Goal: Check status: Check status

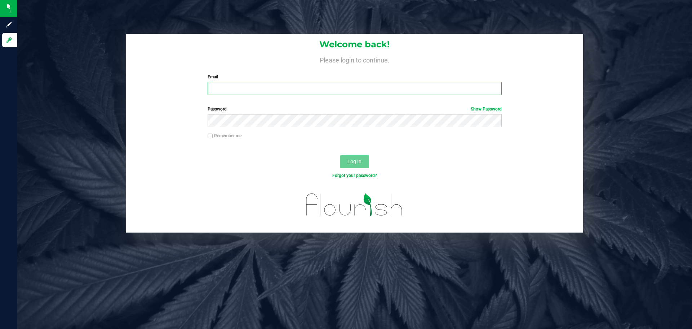
type input "christian@eldorado.group"
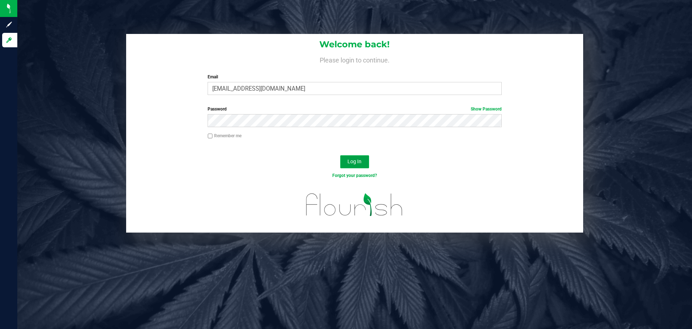
drag, startPoint x: 355, startPoint y: 157, endPoint x: 355, endPoint y: 164, distance: 7.2
click at [355, 157] on button "Log In" at bounding box center [354, 161] width 29 height 13
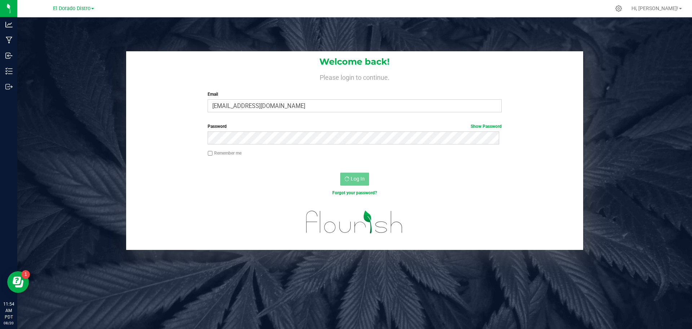
click at [167, 136] on div "Password Show Password" at bounding box center [354, 136] width 457 height 27
click at [321, 160] on div "Remember me" at bounding box center [354, 157] width 457 height 14
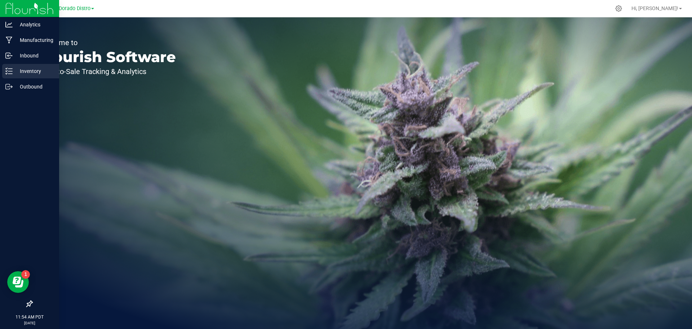
click at [35, 75] on p "Inventory" at bounding box center [34, 71] width 43 height 9
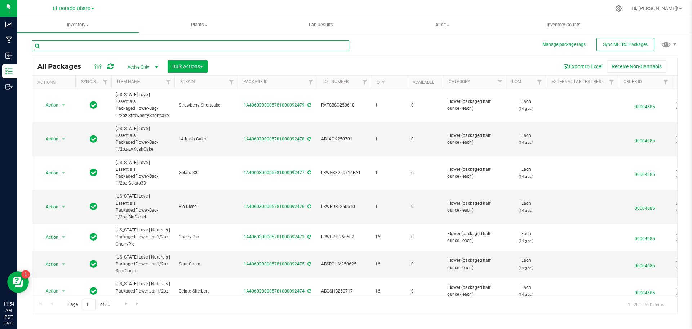
click at [219, 45] on input "text" at bounding box center [191, 45] width 318 height 11
paste input "FFRS11250325"
type input "FFRS11250325"
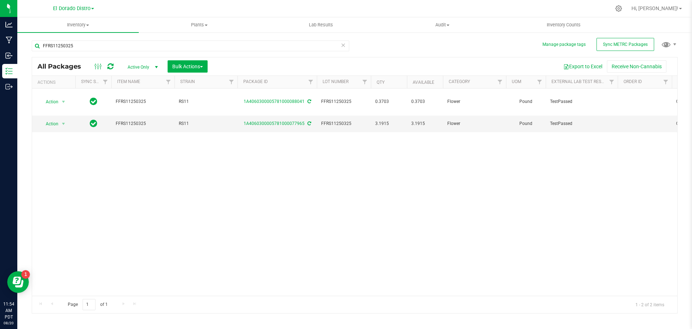
click at [282, 204] on div "Action Action Adjust qty Create package Edit attributes Global inventory Locate…" at bounding box center [355, 191] width 646 height 207
